Goal: Transaction & Acquisition: Download file/media

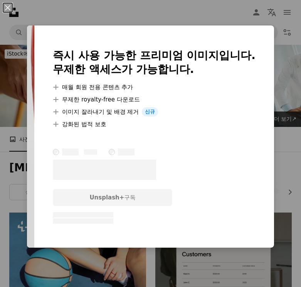
scroll to position [1888, 0]
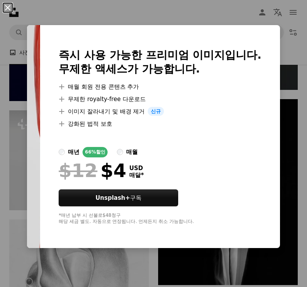
click at [12, 6] on button "An X shape" at bounding box center [7, 7] width 9 height 9
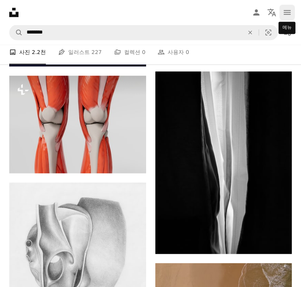
click at [289, 13] on icon "navigation menu" at bounding box center [286, 12] width 9 height 9
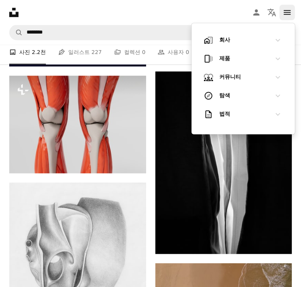
click at [289, 13] on icon "navigation menu" at bounding box center [286, 12] width 9 height 9
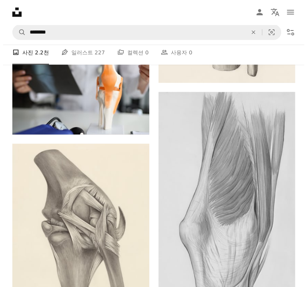
scroll to position [771, 0]
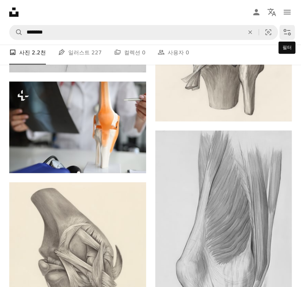
click at [289, 33] on icon "필터" at bounding box center [287, 32] width 7 height 7
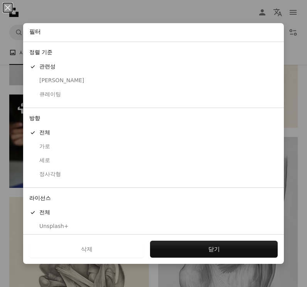
scroll to position [18, 0]
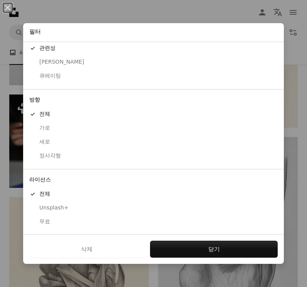
click at [39, 219] on div "무료" at bounding box center [153, 222] width 248 height 8
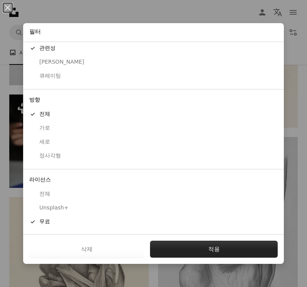
click at [202, 245] on button "적용" at bounding box center [214, 248] width 128 height 17
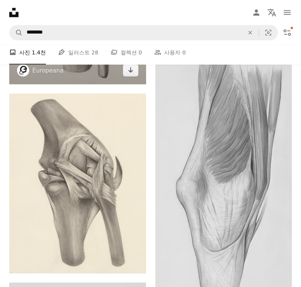
scroll to position [616, 0]
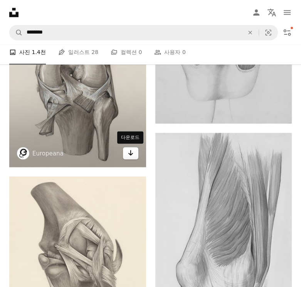
click at [136, 155] on link "Arrow pointing down" at bounding box center [130, 153] width 15 height 12
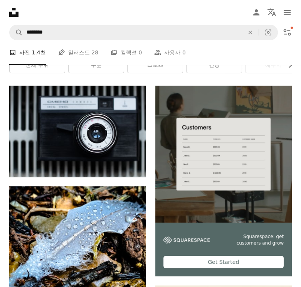
scroll to position [116, 0]
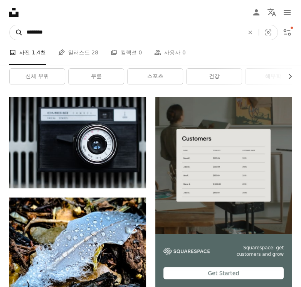
drag, startPoint x: 47, startPoint y: 34, endPoint x: 16, endPoint y: 35, distance: 30.4
click at [16, 35] on form "A magnifying glass ******** An X shape Visual search" at bounding box center [143, 32] width 269 height 15
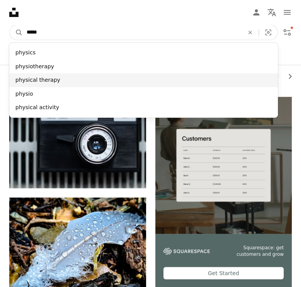
type input "*****"
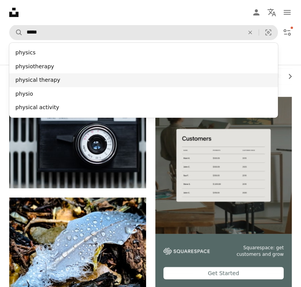
click at [29, 74] on div "physical therapy" at bounding box center [143, 80] width 269 height 14
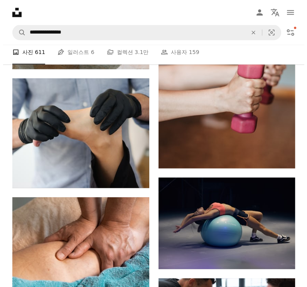
scroll to position [462, 0]
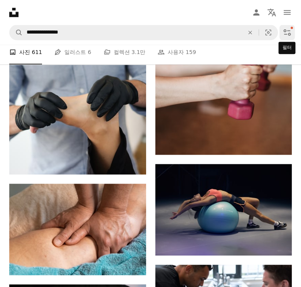
click at [291, 34] on icon "Filters" at bounding box center [286, 32] width 9 height 9
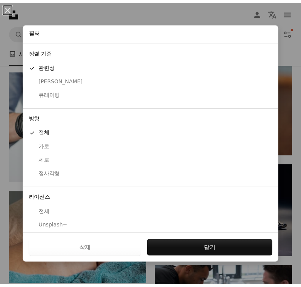
scroll to position [18, 0]
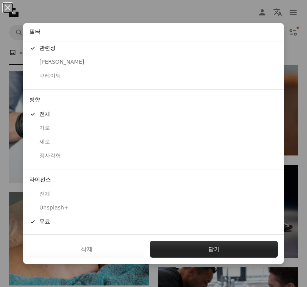
click at [208, 252] on button "닫기" at bounding box center [214, 248] width 128 height 17
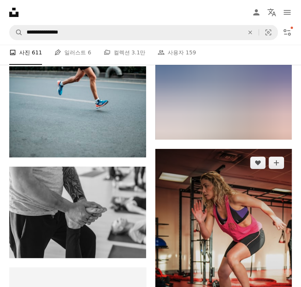
scroll to position [1464, 0]
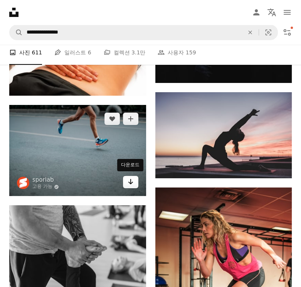
click at [132, 184] on icon "Arrow pointing down" at bounding box center [131, 181] width 6 height 9
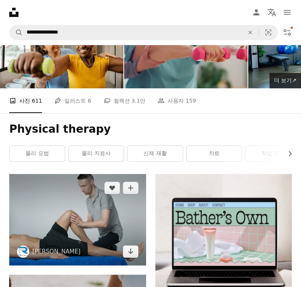
scroll to position [77, 0]
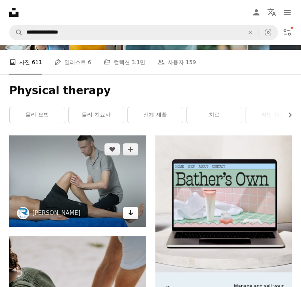
click at [129, 213] on icon "다운로드" at bounding box center [130, 212] width 5 height 5
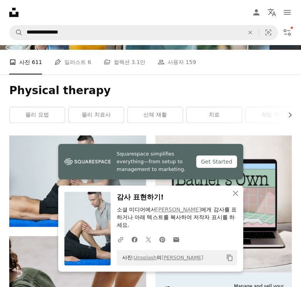
click at [63, 12] on nav "Unsplash logo Unsplash 홈 A photo Pen Tool A compass A stack of folders Download…" at bounding box center [150, 12] width 301 height 25
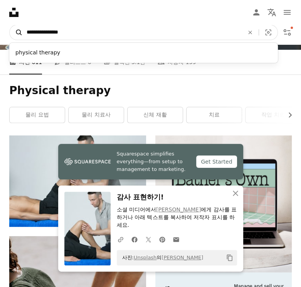
drag, startPoint x: 67, startPoint y: 30, endPoint x: 11, endPoint y: 31, distance: 56.6
click at [11, 31] on form "**********" at bounding box center [143, 32] width 269 height 15
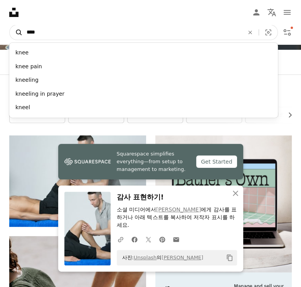
type input "****"
click at [10, 25] on button "A magnifying glass" at bounding box center [16, 32] width 13 height 15
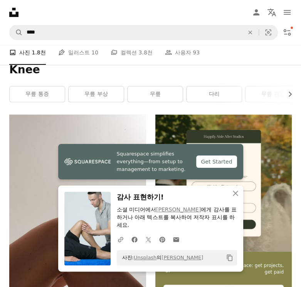
scroll to position [116, 0]
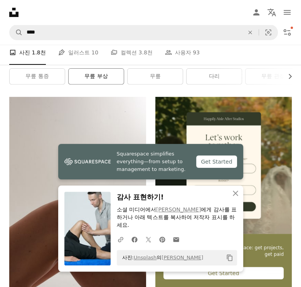
click at [83, 71] on link "무릎 부상" at bounding box center [96, 76] width 55 height 15
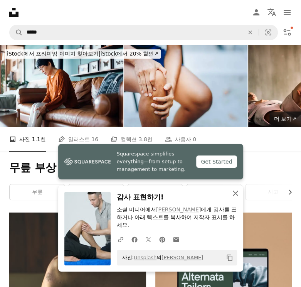
click at [233, 193] on icon "An X shape" at bounding box center [235, 192] width 9 height 9
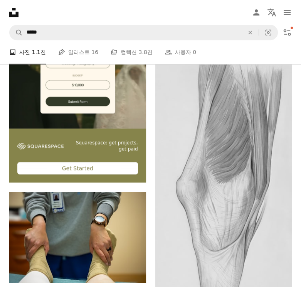
scroll to position [1965, 0]
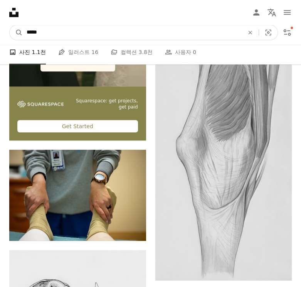
drag, startPoint x: 60, startPoint y: 32, endPoint x: 8, endPoint y: 26, distance: 52.3
click at [8, 26] on nav "A magnifying glass ***** An X shape Visual search Filters Unsplash+ 구독 로그인 이미지 …" at bounding box center [150, 32] width 301 height 25
type input "*"
type input "**"
click button "A magnifying glass" at bounding box center [16, 32] width 13 height 15
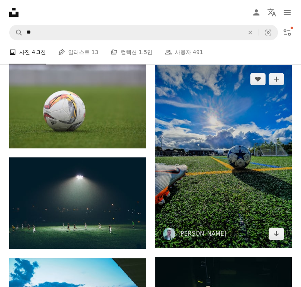
scroll to position [308, 0]
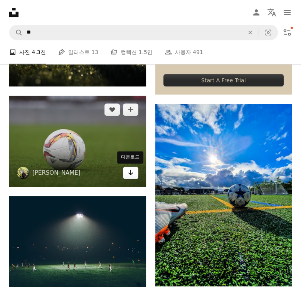
click at [131, 169] on icon "Arrow pointing down" at bounding box center [131, 172] width 6 height 9
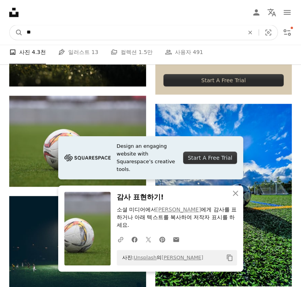
drag, startPoint x: 64, startPoint y: 29, endPoint x: -37, endPoint y: 24, distance: 101.1
type input "*"
click button "A magnifying glass" at bounding box center [16, 32] width 13 height 15
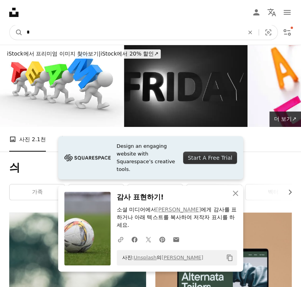
drag, startPoint x: 47, startPoint y: 27, endPoint x: -5, endPoint y: 32, distance: 51.8
type input "**"
click at [10, 25] on button "A magnifying glass" at bounding box center [16, 32] width 13 height 15
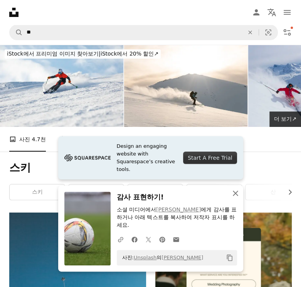
click at [235, 190] on icon "An X shape" at bounding box center [235, 192] width 9 height 9
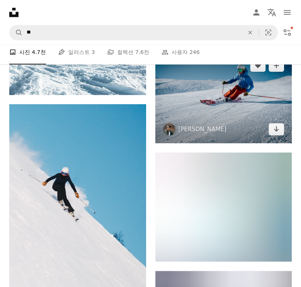
scroll to position [347, 0]
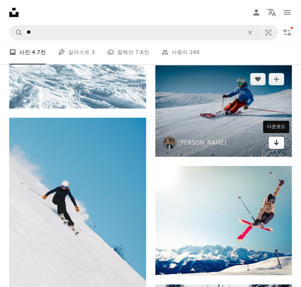
click at [273, 143] on icon "Arrow pointing down" at bounding box center [276, 142] width 6 height 9
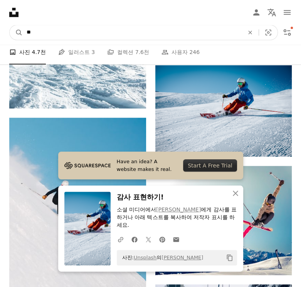
drag, startPoint x: 86, startPoint y: 29, endPoint x: -28, endPoint y: 31, distance: 113.7
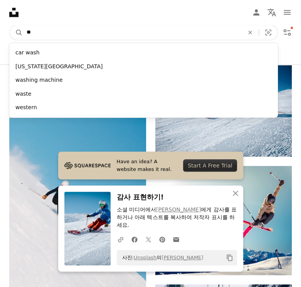
type input "*"
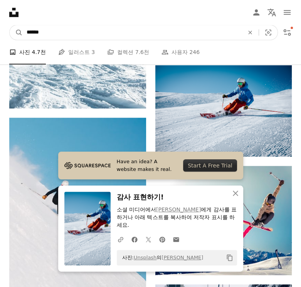
type input "******"
click at [10, 25] on button "A magnifying glass" at bounding box center [16, 32] width 13 height 15
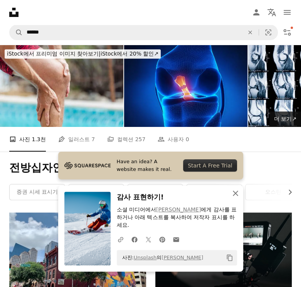
click at [234, 193] on icon "An X shape" at bounding box center [235, 192] width 9 height 9
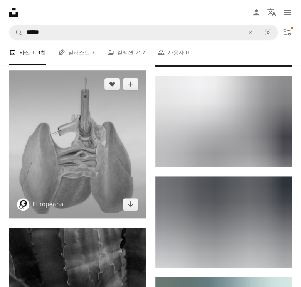
scroll to position [6242, 0]
